Goal: Find contact information: Find contact information

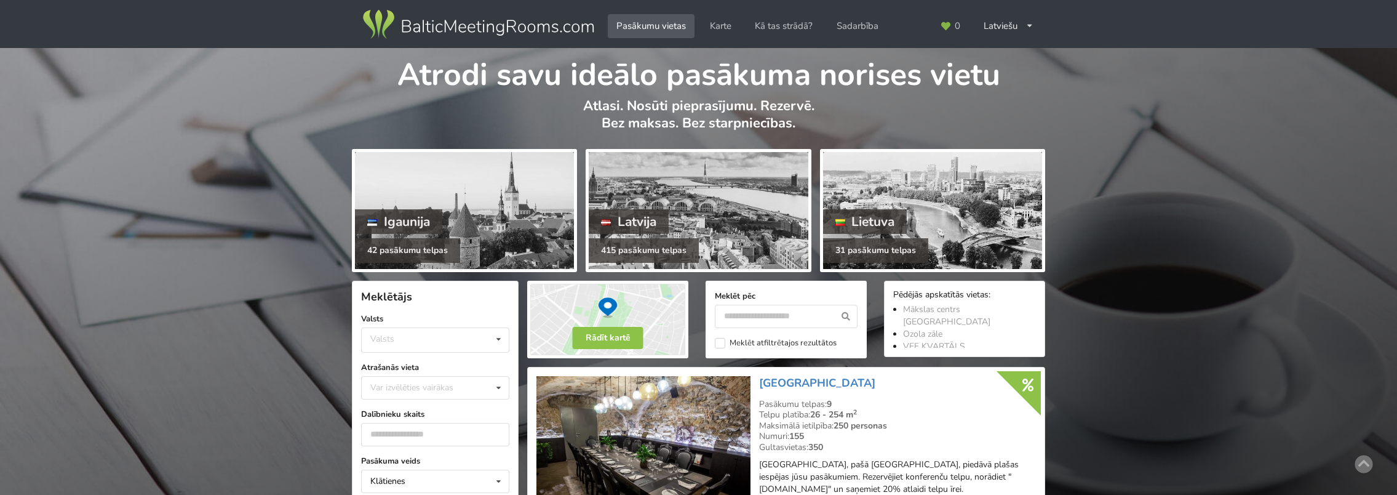
scroll to position [246, 0]
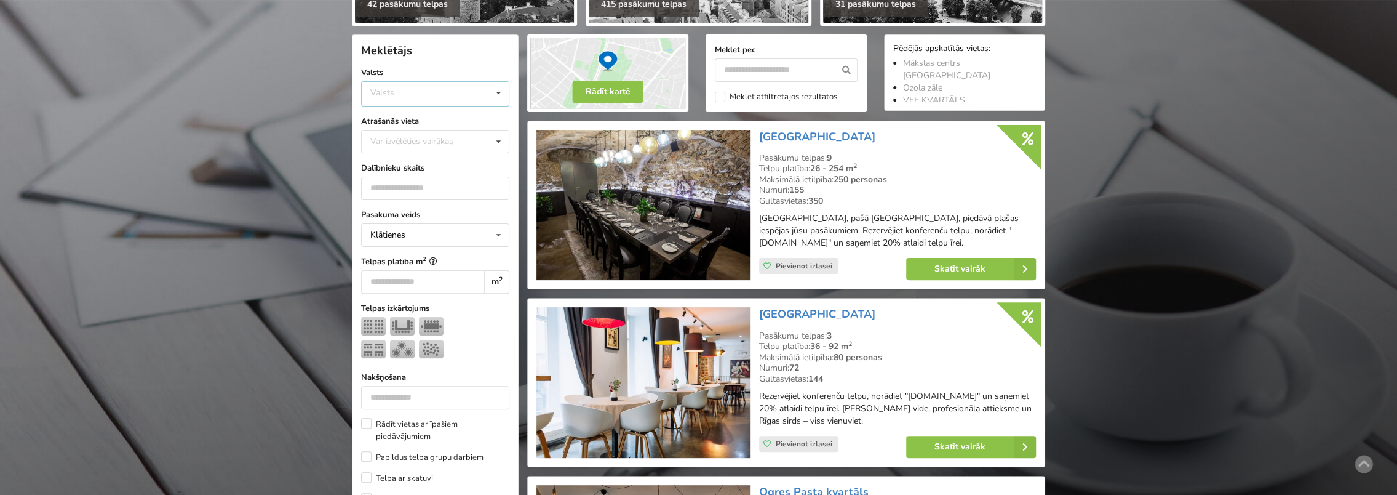
click at [442, 90] on div "Valsts Igaunija Latvija Lietuva" at bounding box center [435, 93] width 148 height 25
click at [461, 134] on div "Latvija" at bounding box center [435, 140] width 147 height 23
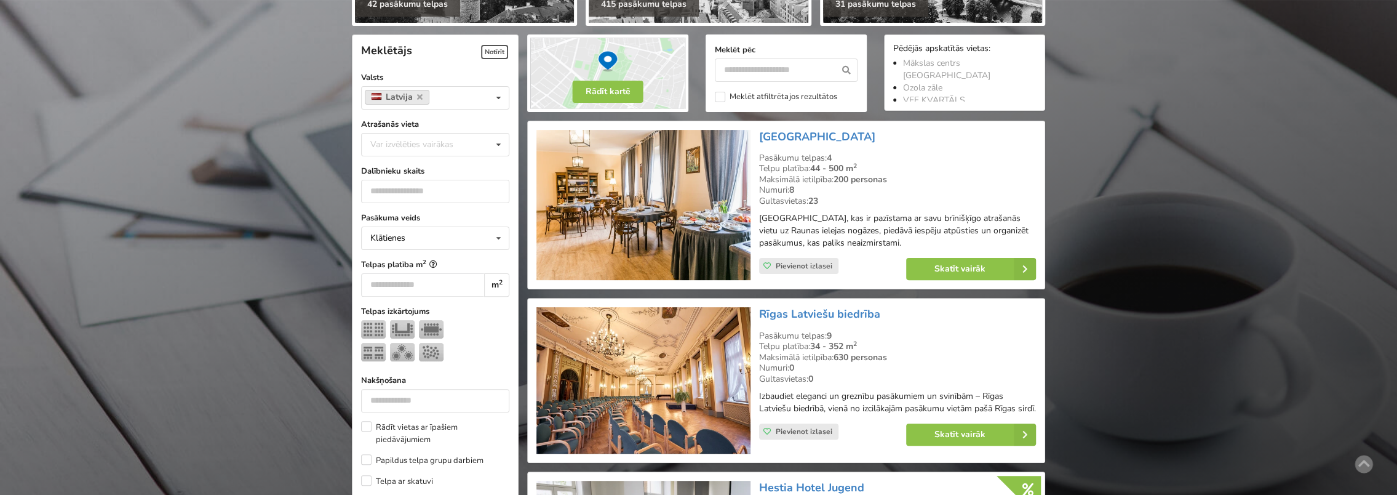
scroll to position [276, 0]
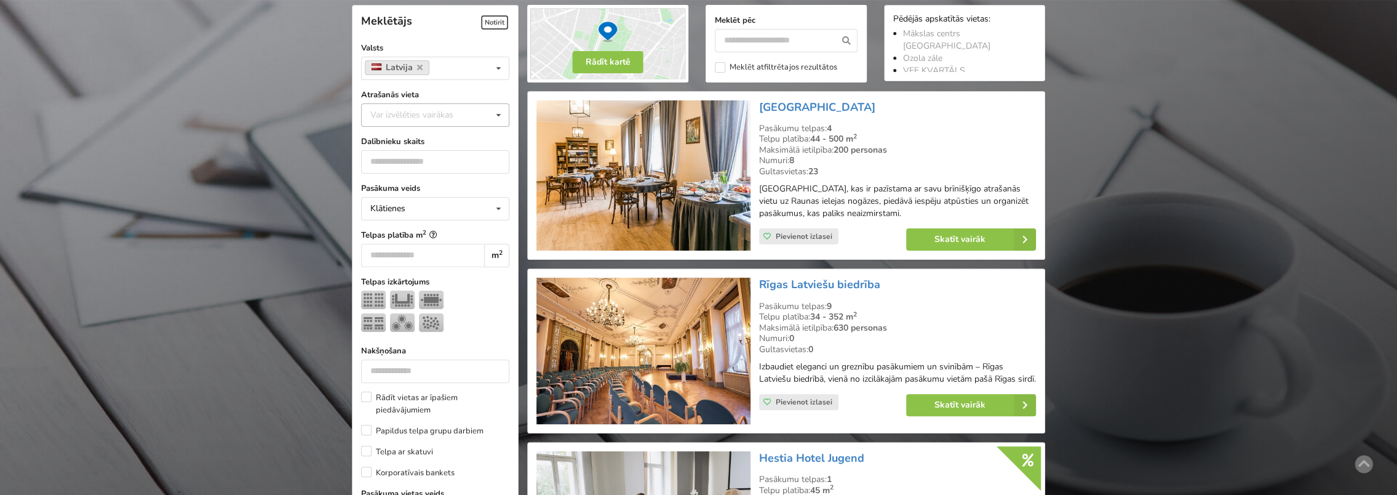
click at [444, 120] on div "Var izvēlēties vairākas" at bounding box center [424, 115] width 114 height 14
click at [381, 244] on div "Rīga" at bounding box center [435, 251] width 147 height 23
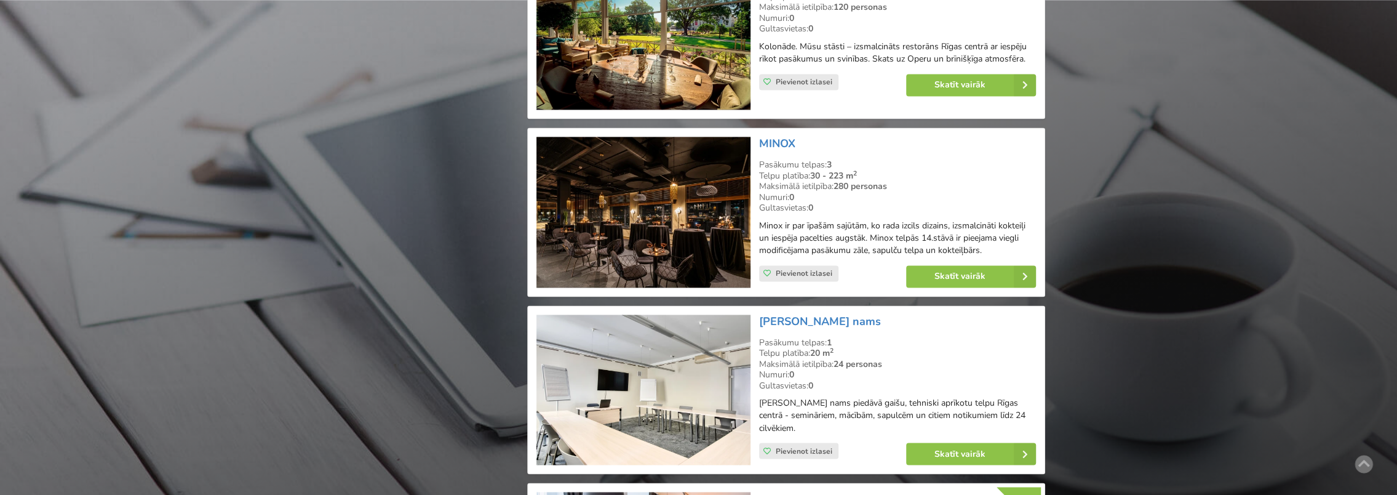
scroll to position [1690, 0]
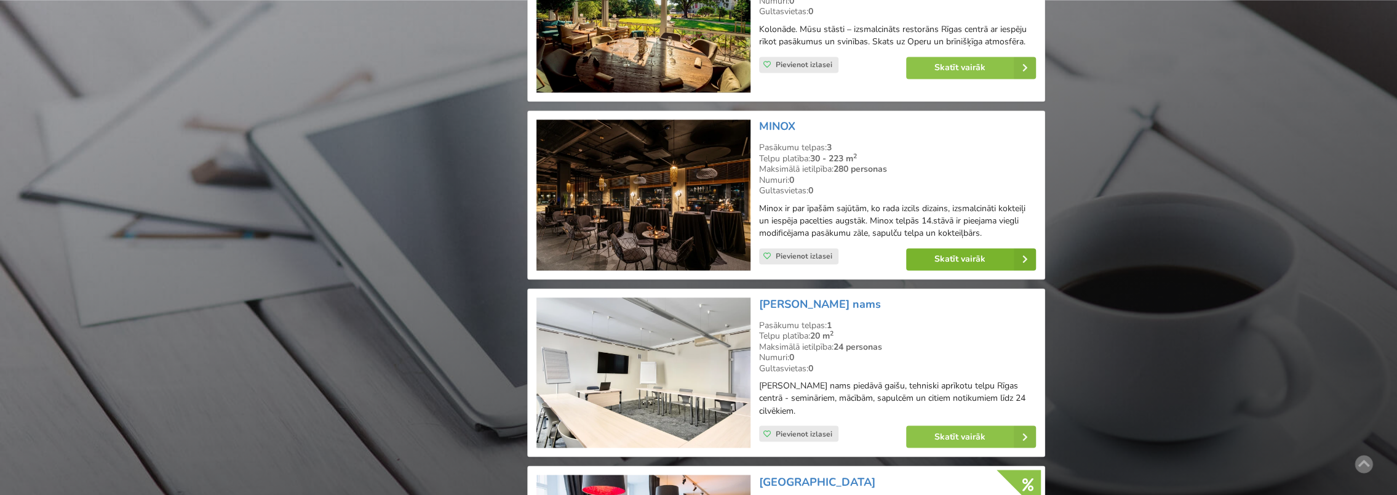
click at [1024, 264] on icon at bounding box center [1025, 259] width 22 height 22
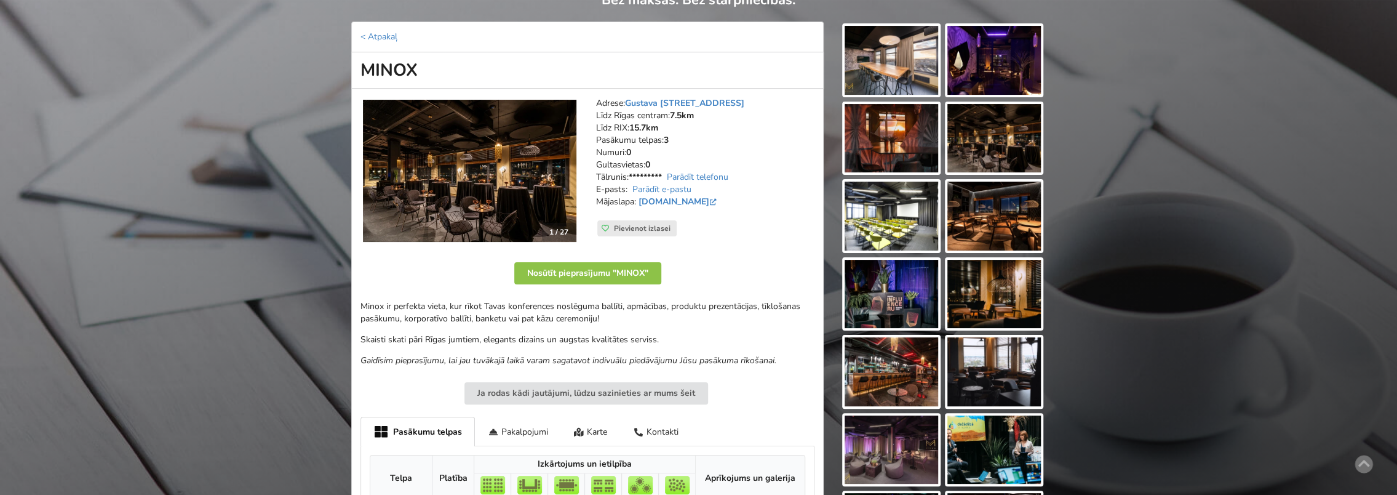
scroll to position [123, 0]
click at [711, 173] on link "Parādīt telefonu" at bounding box center [698, 177] width 62 height 12
click at [280, 202] on div "Atrodi savu ideālo pasākuma norises vietu Atlasi. Nosūti pieprasījumu. Rezervē.…" at bounding box center [698, 483] width 1397 height 1116
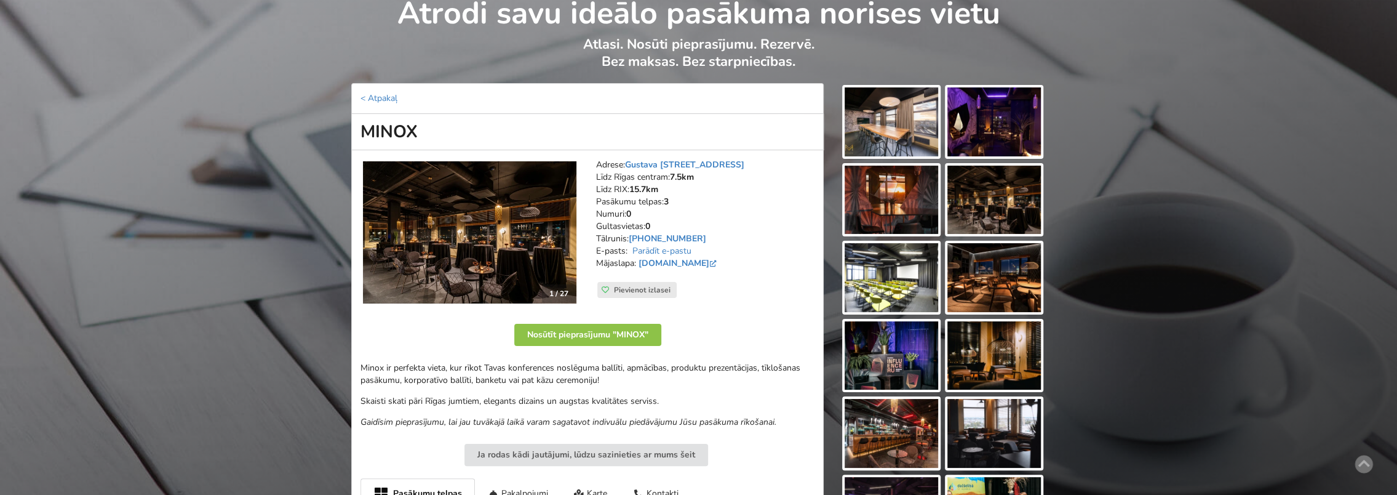
scroll to position [0, 0]
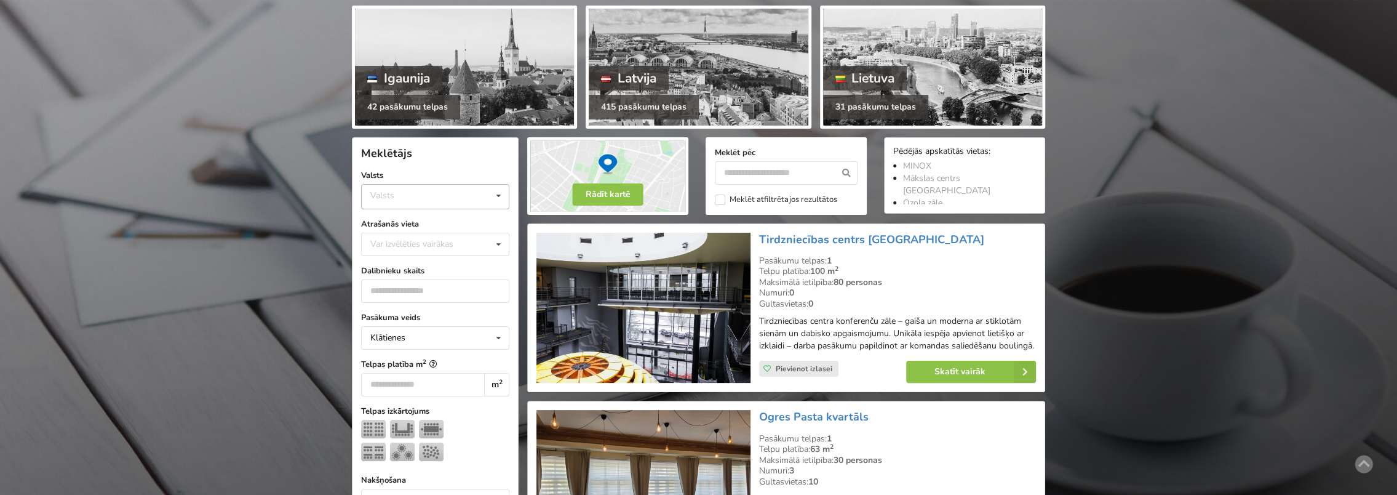
scroll to position [123, 0]
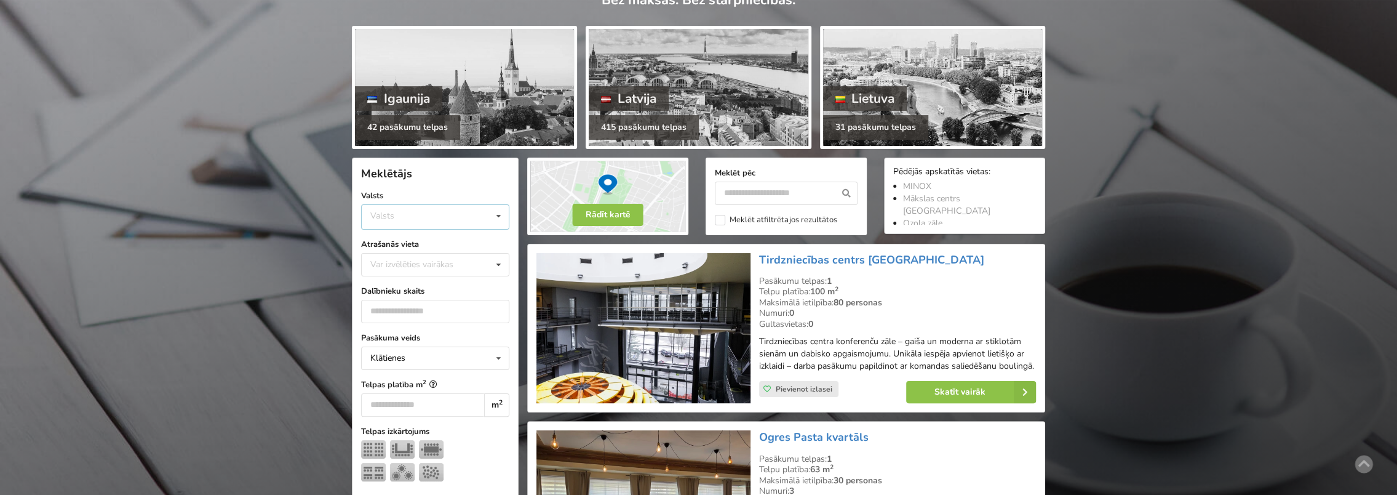
click at [419, 228] on div "Valsts Igaunija Latvija Lietuva" at bounding box center [435, 216] width 148 height 25
click at [412, 261] on div "Latvija" at bounding box center [435, 263] width 147 height 23
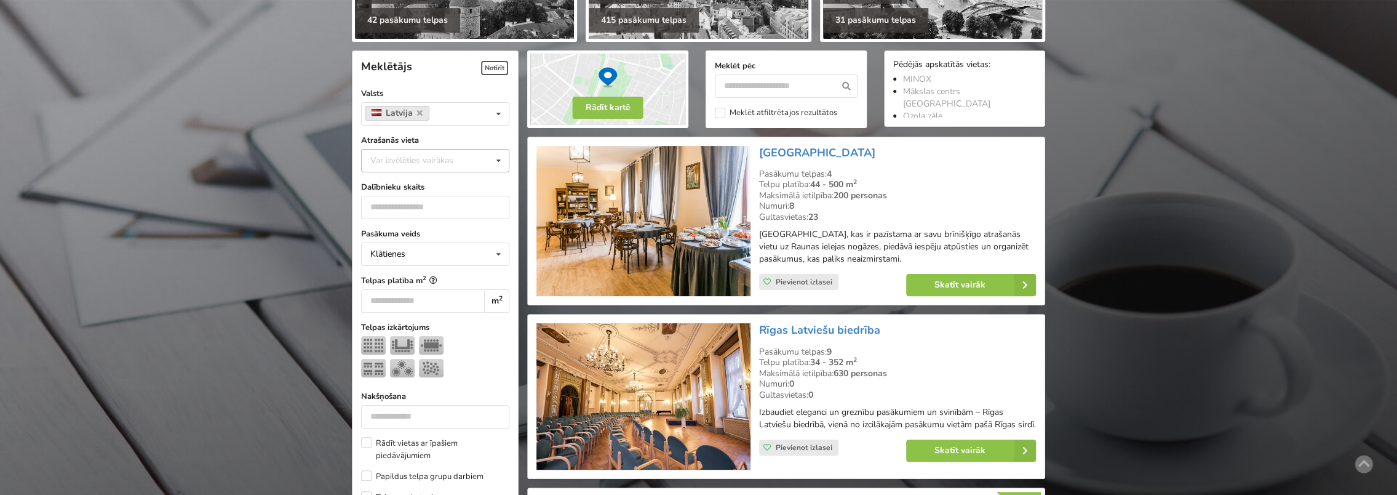
scroll to position [276, 0]
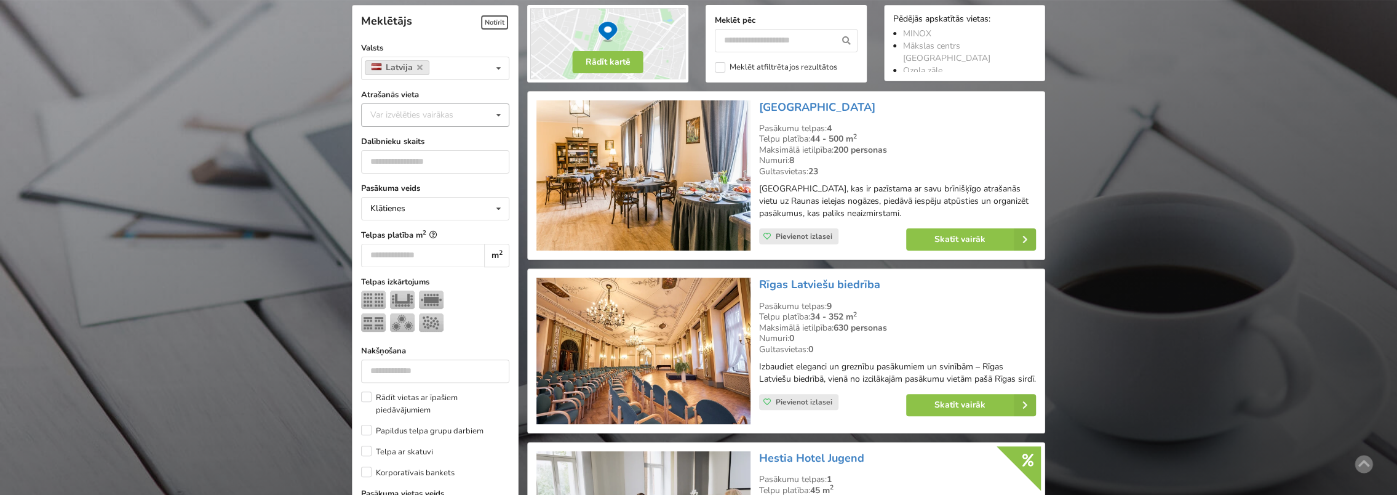
click at [393, 108] on div "Var izvēlēties vairākas" at bounding box center [424, 115] width 114 height 14
click at [415, 251] on div "Rīga" at bounding box center [435, 251] width 147 height 23
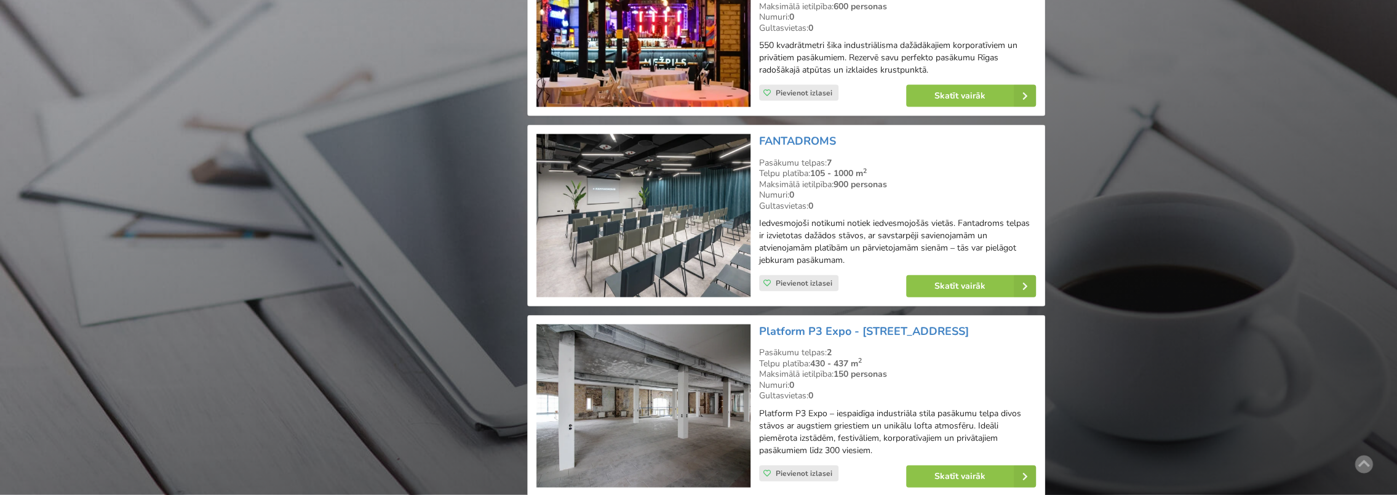
scroll to position [2381, 0]
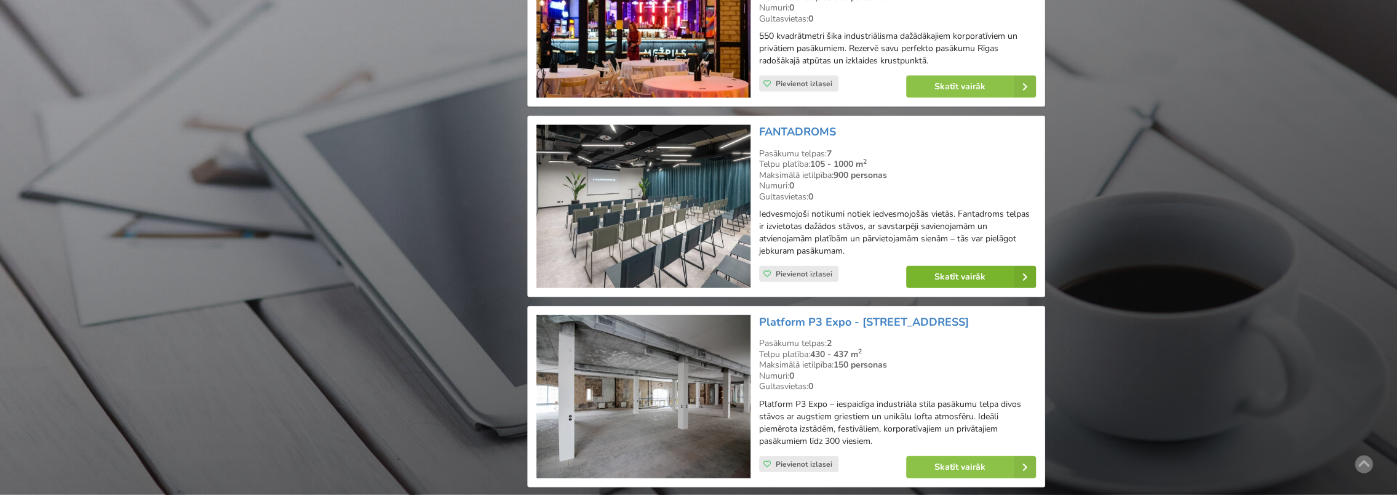
click at [939, 288] on link "Skatīt vairāk" at bounding box center [971, 277] width 130 height 22
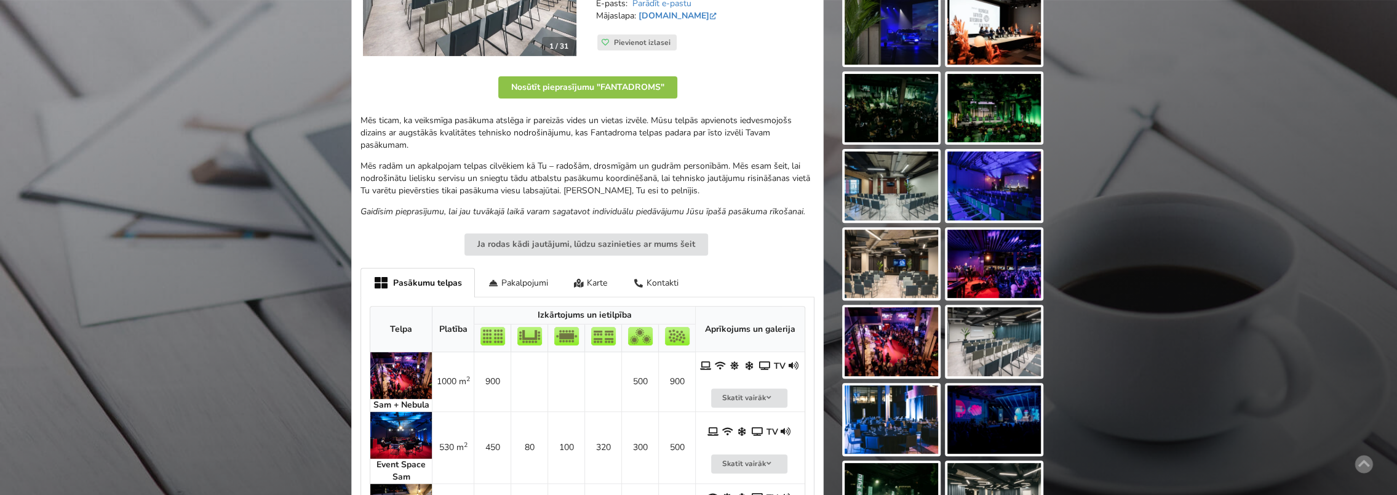
scroll to position [308, 0]
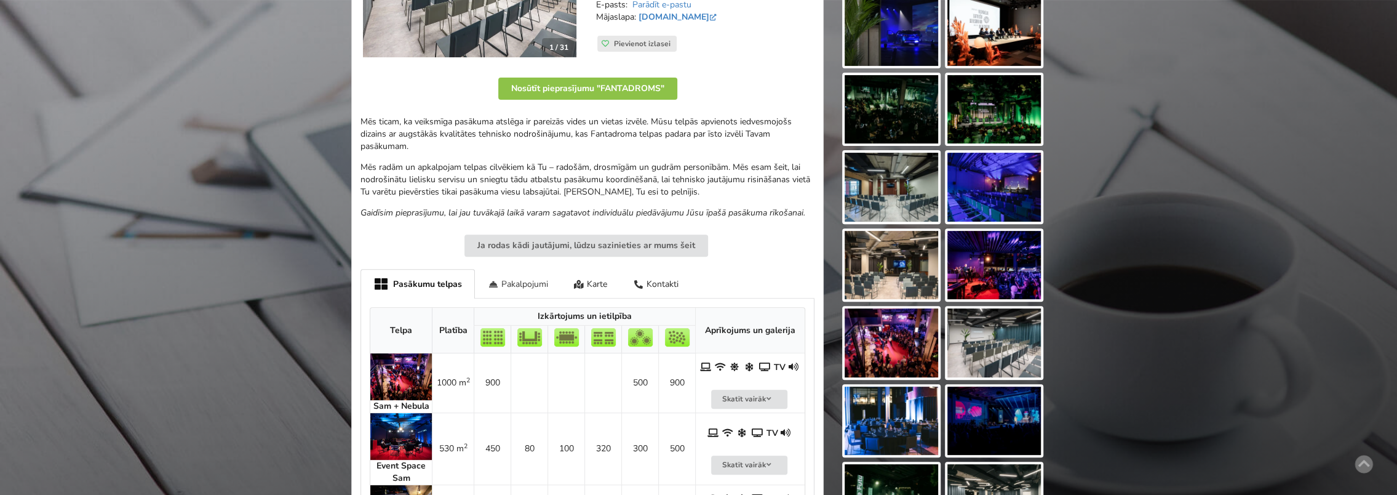
click at [523, 284] on div "Pakalpojumi" at bounding box center [518, 283] width 86 height 29
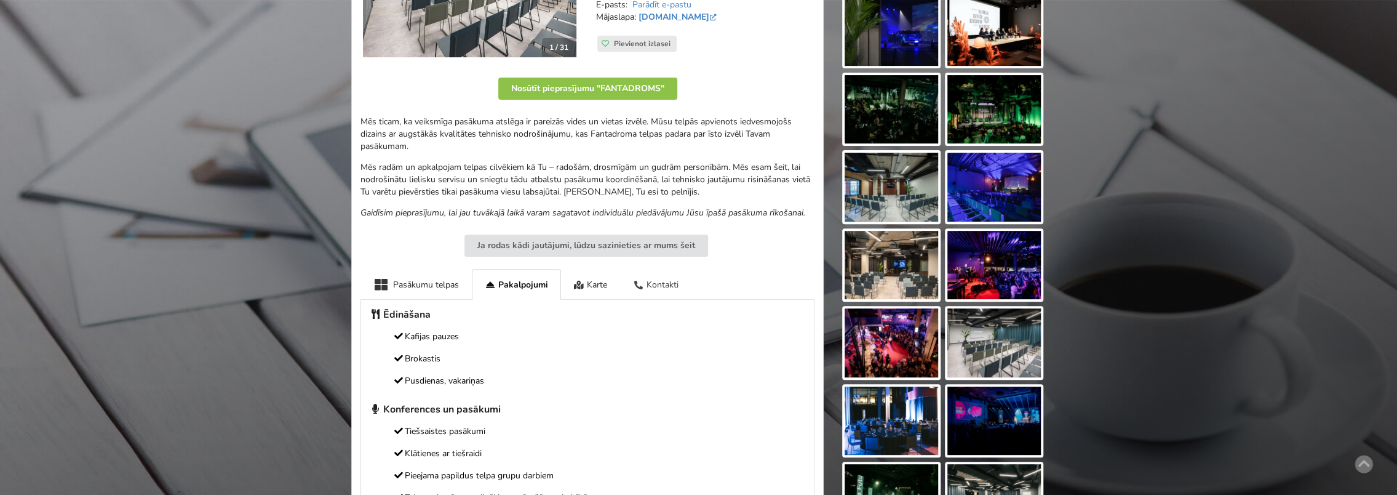
click at [672, 290] on div "Kontakti" at bounding box center [655, 284] width 71 height 30
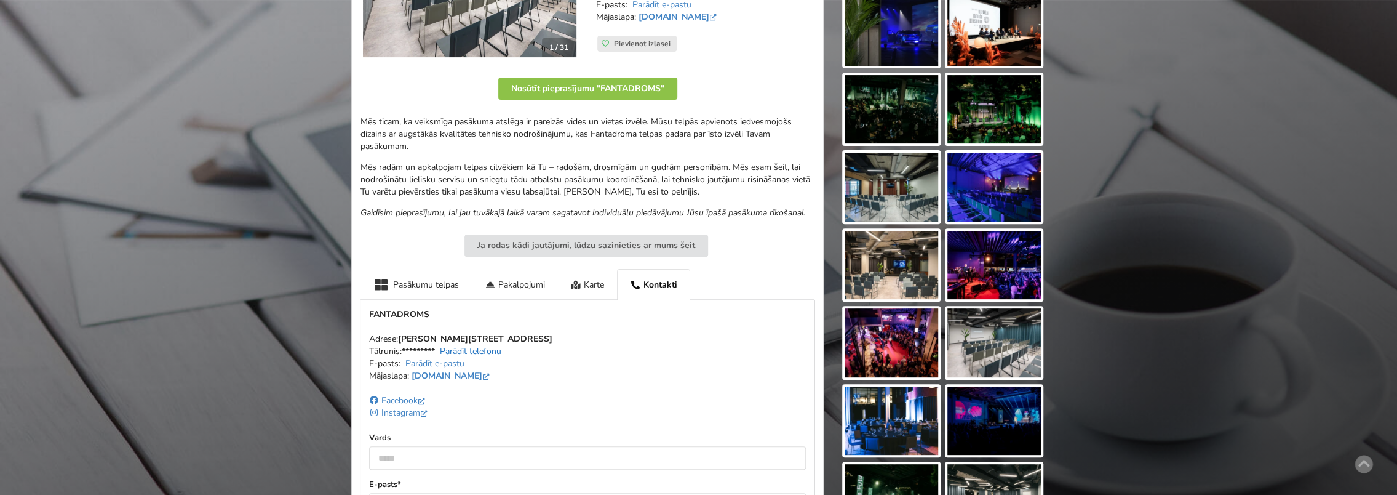
click at [481, 348] on link "Parādīt telefonu" at bounding box center [471, 351] width 62 height 12
click at [558, 370] on address "Adrese: [PERSON_NAME][STREET_ADDRESS] Tālrunis: [PHONE_NUMBER] Parādīt telefonu…" at bounding box center [587, 364] width 437 height 62
click at [450, 373] on link "[DOMAIN_NAME]" at bounding box center [451, 376] width 81 height 12
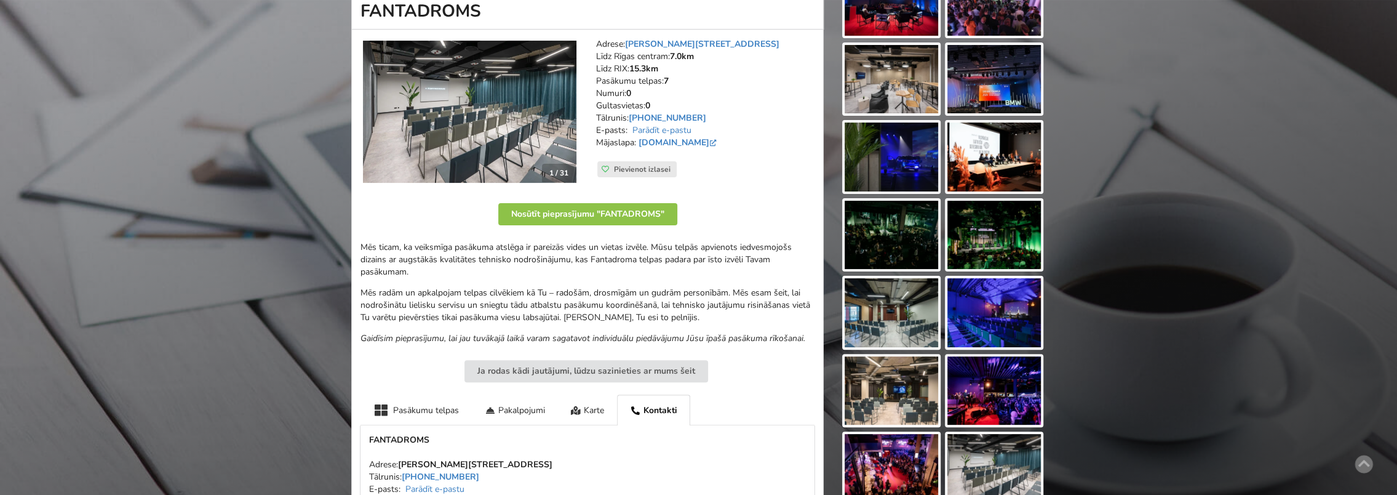
scroll to position [0, 0]
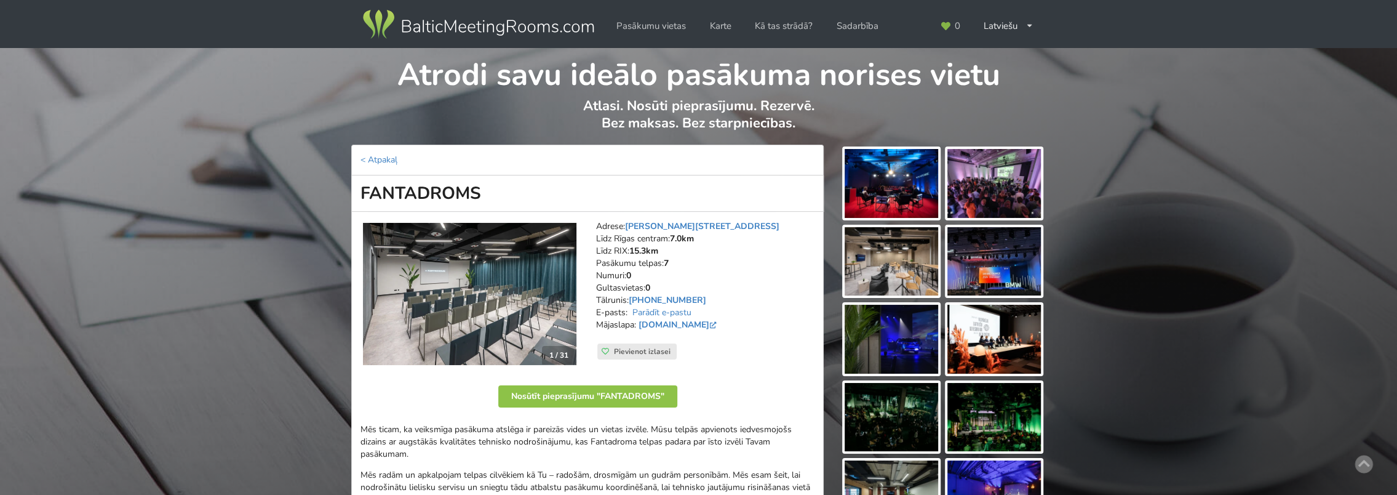
drag, startPoint x: 701, startPoint y: 292, endPoint x: 683, endPoint y: 300, distance: 19.8
click at [683, 300] on address "Adrese: [PERSON_NAME][STREET_ADDRESS] Rīgas centram: 7.0km Līdz RIX: 15.3km [GE…" at bounding box center [705, 281] width 218 height 123
drag, startPoint x: 683, startPoint y: 300, endPoint x: 699, endPoint y: 301, distance: 16.0
click at [699, 301] on address "Adrese: [PERSON_NAME][STREET_ADDRESS] Rīgas centram: 7.0km Līdz RIX: 15.3km [GE…" at bounding box center [705, 281] width 218 height 123
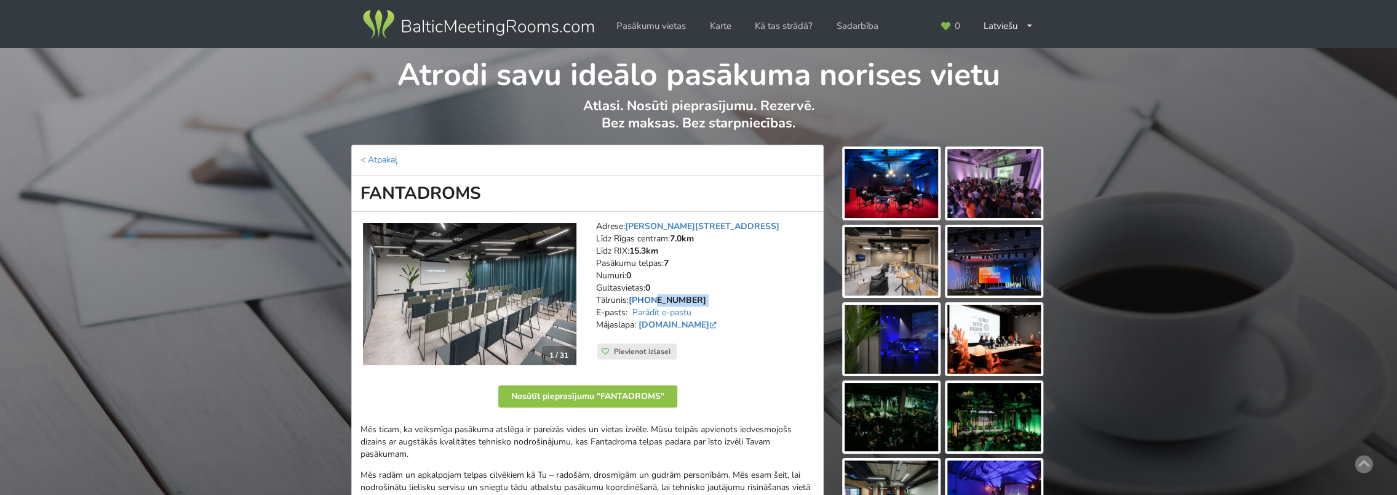
drag, startPoint x: 696, startPoint y: 299, endPoint x: 656, endPoint y: 304, distance: 40.9
click at [656, 304] on address "Adrese: [PERSON_NAME][STREET_ADDRESS] Rīgas centram: 7.0km Līdz RIX: 15.3km [GE…" at bounding box center [705, 281] width 218 height 123
drag, startPoint x: 656, startPoint y: 304, endPoint x: 668, endPoint y: 301, distance: 12.7
copy address "20155225"
